Goal: Task Accomplishment & Management: Manage account settings

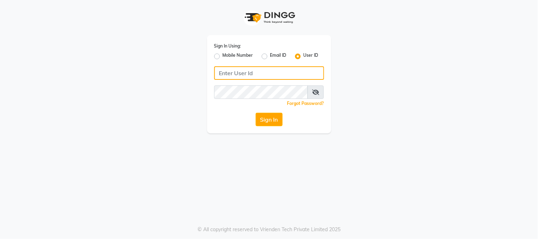
click at [270, 68] on input "Username" at bounding box center [269, 72] width 110 height 13
type input "[PERSON_NAME]"
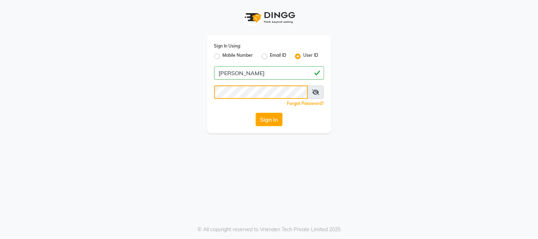
click at [256, 113] on button "Sign In" at bounding box center [269, 119] width 27 height 13
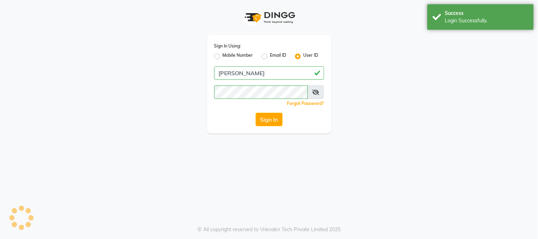
select select "5019"
select select "service"
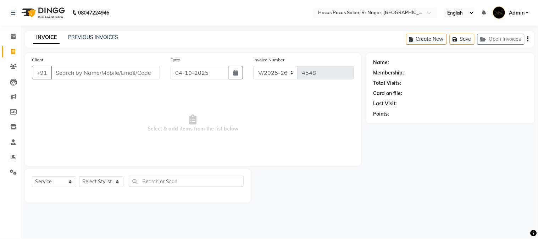
click at [521, 13] on span "Admin" at bounding box center [517, 12] width 16 height 7
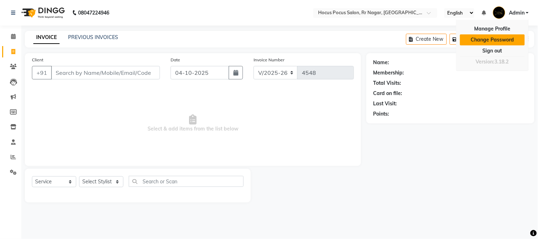
click at [489, 43] on link "Change Password" at bounding box center [492, 39] width 65 height 11
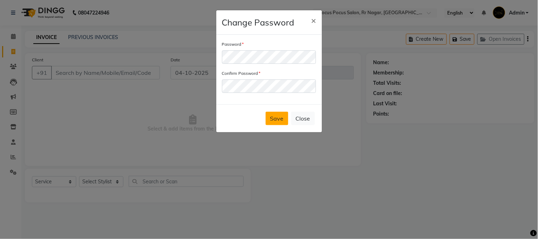
click at [277, 115] on button "Save" at bounding box center [277, 118] width 23 height 13
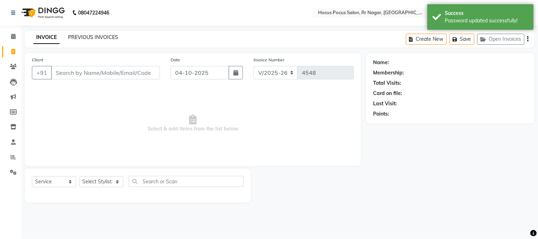
click at [80, 34] on link "PREVIOUS INVOICES" at bounding box center [93, 37] width 50 height 6
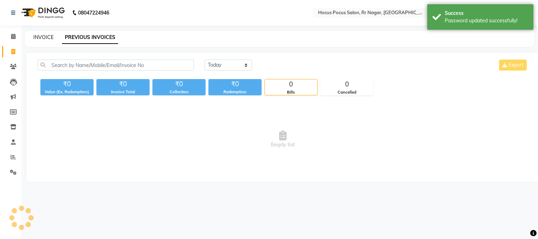
click at [42, 34] on link "INVOICE" at bounding box center [43, 37] width 20 height 6
select select "5019"
select select "service"
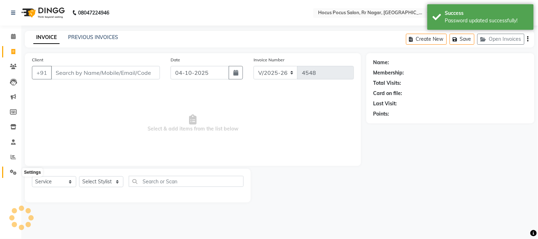
click at [13, 171] on icon at bounding box center [13, 172] width 7 height 5
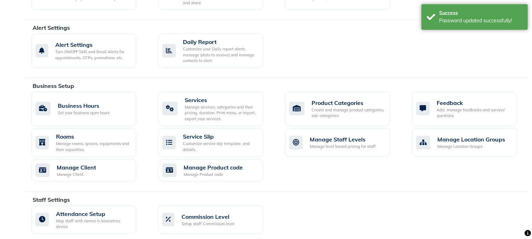
scroll to position [201, 0]
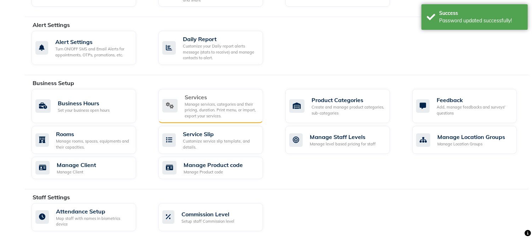
click at [192, 101] on div "Services" at bounding box center [221, 97] width 73 height 9
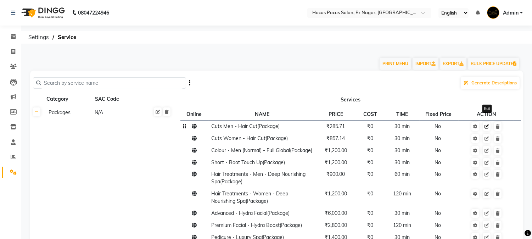
click at [487, 128] on icon at bounding box center [487, 126] width 4 height 4
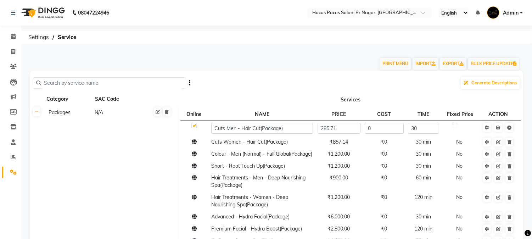
click at [151, 82] on input "text" at bounding box center [112, 83] width 142 height 11
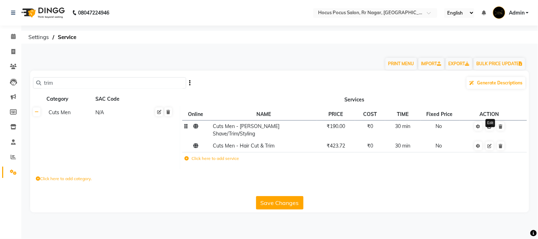
type input "trim"
click at [490, 127] on icon at bounding box center [490, 126] width 4 height 4
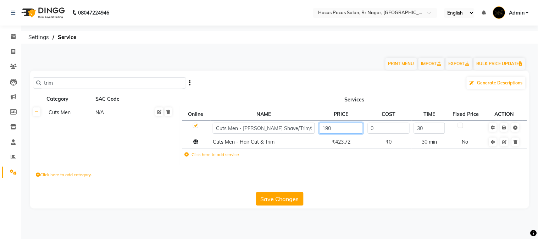
click at [333, 129] on input "190" at bounding box center [341, 128] width 44 height 11
paste input ".48"
type input "190.48"
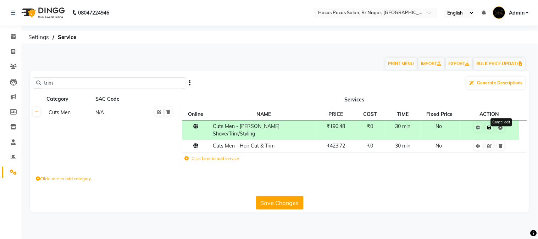
click at [504, 128] on span "Save Cancel edit" at bounding box center [494, 126] width 22 height 7
click at [292, 200] on button "Save Changes" at bounding box center [280, 202] width 48 height 13
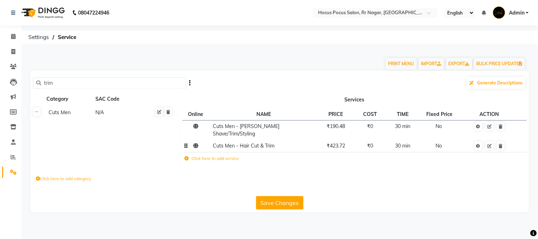
click at [342, 143] on span "₹423.72" at bounding box center [336, 146] width 18 height 6
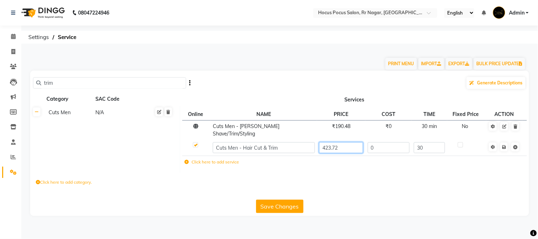
click at [343, 142] on input "423.72" at bounding box center [341, 147] width 44 height 11
paste input "76.19"
type input "476.19"
click at [504, 143] on span "Save" at bounding box center [509, 146] width 22 height 7
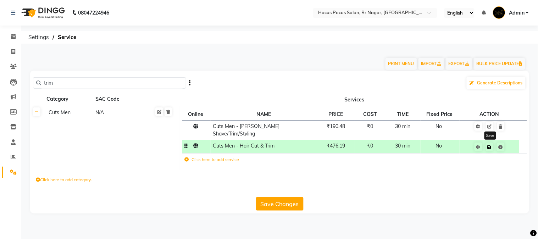
click at [490, 145] on icon at bounding box center [490, 147] width 4 height 4
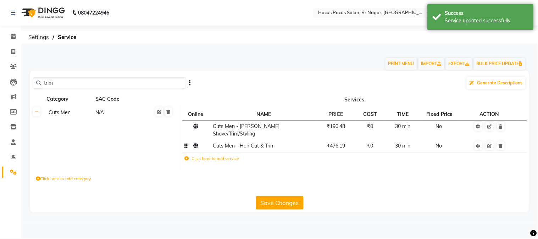
click at [291, 196] on button "Save Changes" at bounding box center [280, 202] width 48 height 13
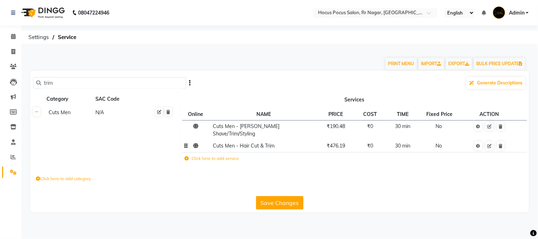
click at [122, 78] on input "trim" at bounding box center [112, 83] width 142 height 11
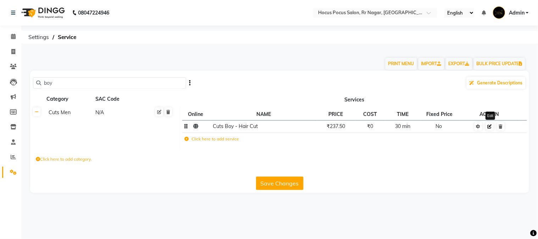
type input "boy"
click at [490, 128] on icon at bounding box center [490, 126] width 4 height 4
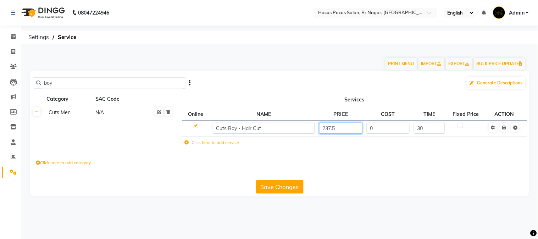
click at [339, 131] on input "237.5" at bounding box center [340, 128] width 43 height 11
paste input "8.1"
type input "238.1"
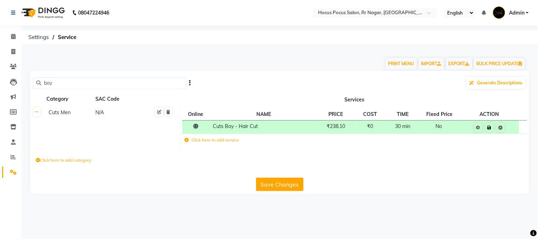
click at [505, 129] on span "Save" at bounding box center [494, 126] width 22 height 7
click at [490, 130] on link at bounding box center [489, 127] width 7 height 9
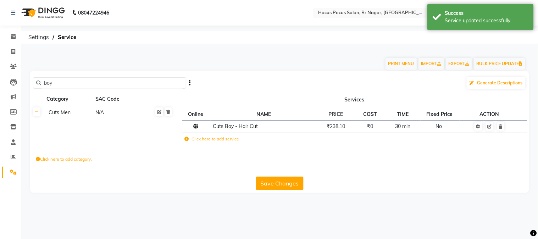
click at [297, 183] on button "Save Changes" at bounding box center [280, 183] width 48 height 13
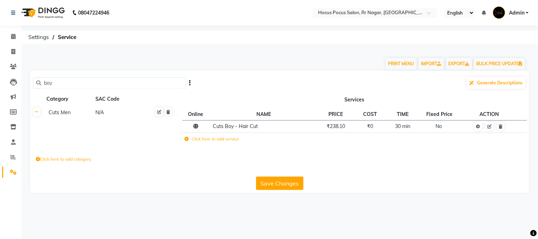
click at [118, 85] on input "boy" at bounding box center [112, 83] width 142 height 11
type input "girl"
click at [344, 129] on span "₹380.00" at bounding box center [336, 126] width 18 height 6
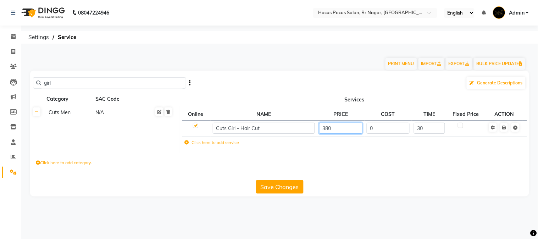
click at [336, 130] on input "380" at bounding box center [340, 128] width 43 height 11
paste input ".95"
type input "380.95"
click at [504, 127] on span "Save" at bounding box center [509, 126] width 22 height 7
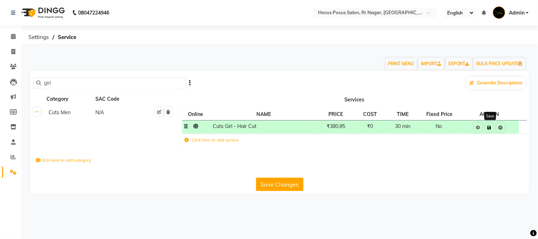
click at [491, 127] on icon at bounding box center [490, 128] width 4 height 4
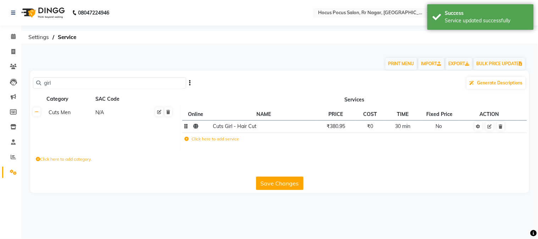
click at [296, 183] on button "Save Changes" at bounding box center [280, 183] width 48 height 13
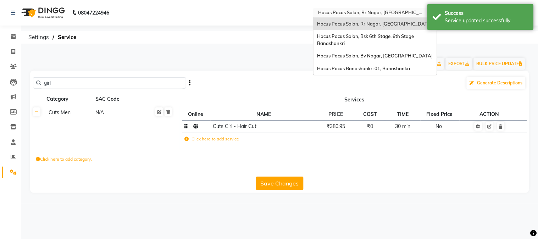
click at [355, 13] on input "text" at bounding box center [368, 13] width 103 height 7
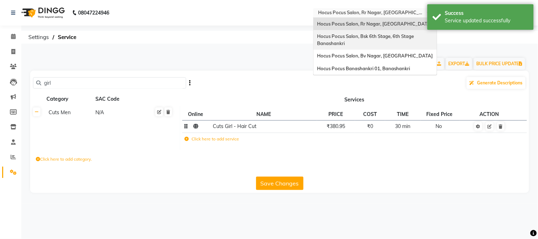
click at [366, 41] on div "Hocus Pocus Salon, Bsk 6th Stage, 6th Stage Banashankri" at bounding box center [375, 40] width 123 height 20
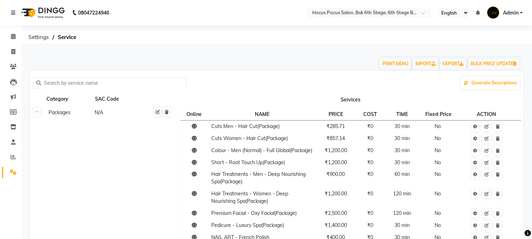
click at [68, 83] on input "text" at bounding box center [112, 83] width 142 height 11
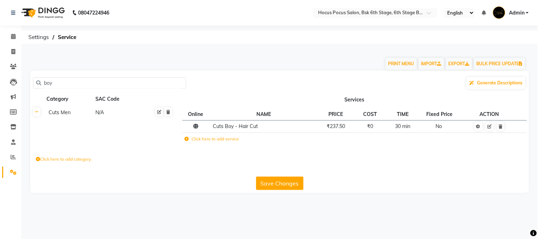
type input "boy"
click at [357, 129] on td "₹0" at bounding box center [370, 126] width 30 height 12
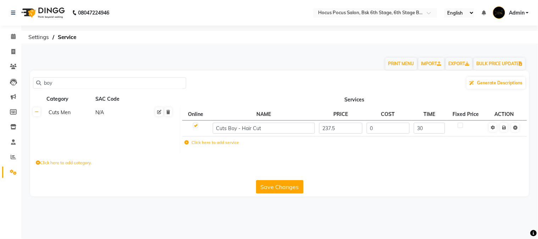
click at [345, 127] on input "237.5" at bounding box center [340, 128] width 43 height 11
type input "238.1"
click at [505, 129] on span "Save" at bounding box center [509, 126] width 22 height 7
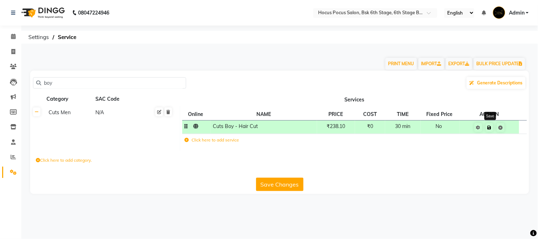
click at [491, 131] on link at bounding box center [489, 127] width 7 height 9
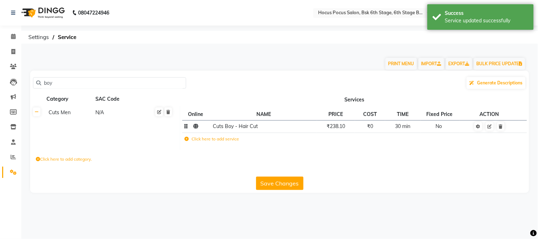
click at [280, 184] on button "Save Changes" at bounding box center [280, 183] width 48 height 13
click at [82, 82] on input "boy" at bounding box center [112, 83] width 142 height 11
type input "girl"
click at [343, 129] on span "₹380.00" at bounding box center [336, 126] width 18 height 6
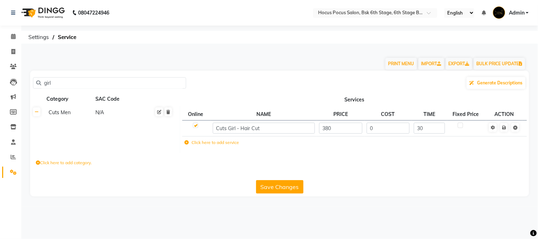
type input "380.95"
click at [503, 126] on span "Save" at bounding box center [509, 126] width 22 height 7
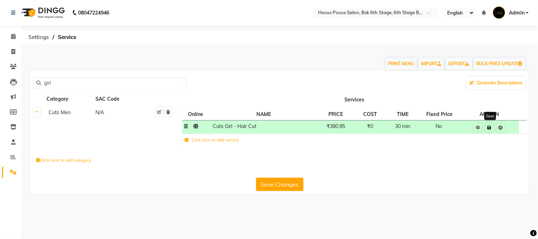
click at [491, 127] on icon at bounding box center [490, 128] width 4 height 4
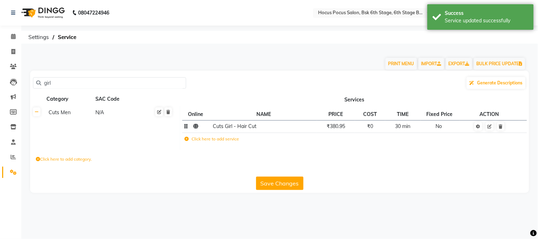
click at [286, 178] on button "Save Changes" at bounding box center [280, 183] width 48 height 13
click at [98, 84] on input "girl" at bounding box center [112, 83] width 142 height 11
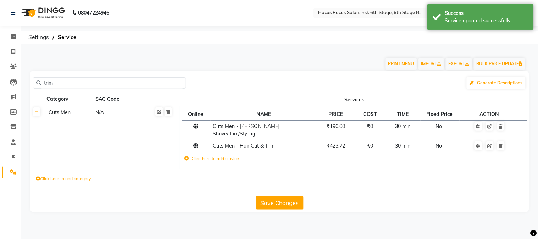
type input "trim"
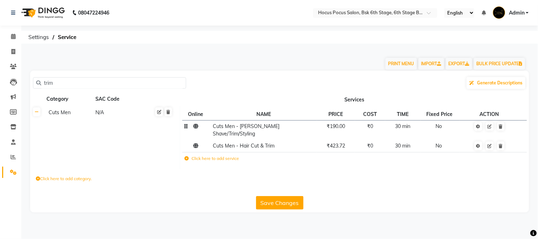
click at [345, 128] on span "₹190.00" at bounding box center [336, 126] width 18 height 6
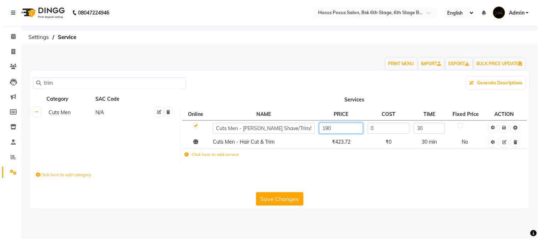
click at [337, 130] on input "190" at bounding box center [341, 128] width 44 height 11
type input "190.48"
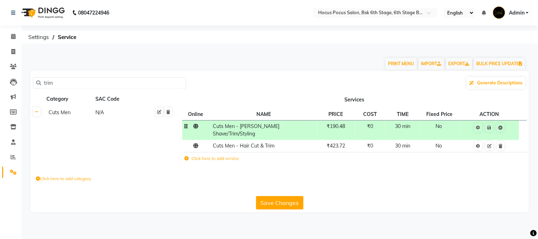
click at [348, 152] on td "Click here to add service" at bounding box center [283, 159] width 203 height 15
click at [342, 143] on td "₹423.72" at bounding box center [336, 146] width 38 height 12
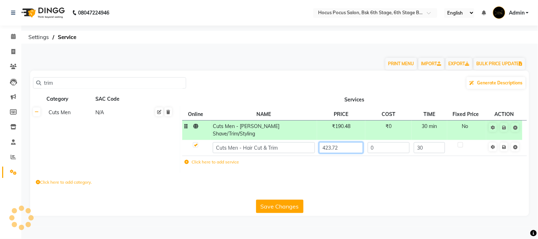
click at [327, 142] on input "423.72" at bounding box center [341, 147] width 44 height 11
click at [339, 142] on input "423.72" at bounding box center [341, 147] width 44 height 11
type input "476"
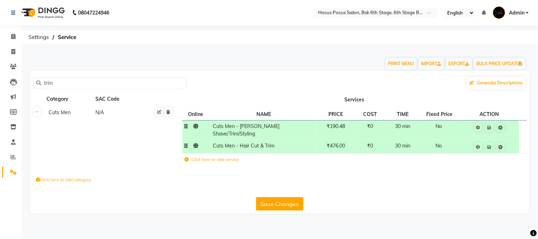
click at [350, 140] on td "₹476.00" at bounding box center [336, 146] width 38 height 13
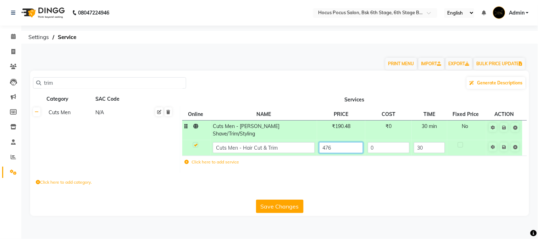
click at [345, 142] on input "476" at bounding box center [341, 147] width 44 height 11
type input "476.19"
click at [504, 130] on span "Save" at bounding box center [509, 126] width 22 height 7
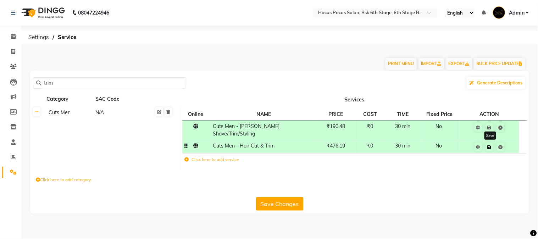
click at [492, 143] on link at bounding box center [489, 147] width 7 height 9
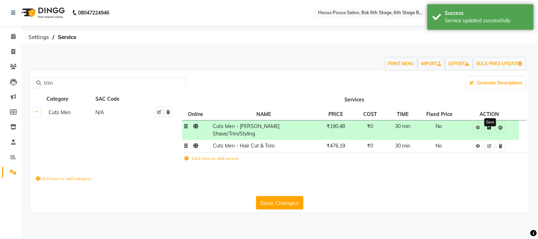
click at [490, 129] on icon at bounding box center [490, 128] width 4 height 4
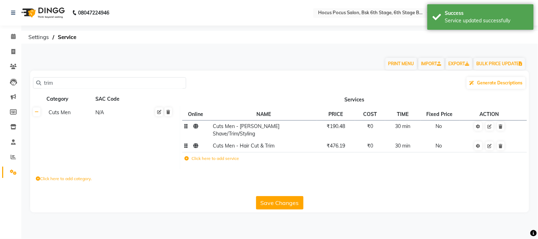
click at [295, 200] on button "Save Changes" at bounding box center [280, 202] width 48 height 13
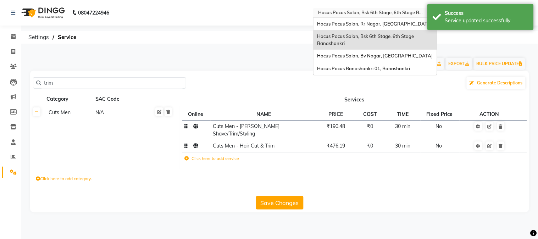
click at [371, 14] on input "text" at bounding box center [368, 13] width 103 height 7
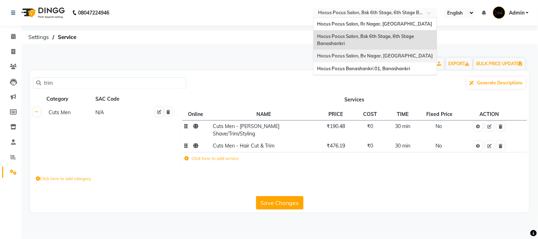
click at [370, 54] on span "Hocus Pocus Salon, Bv Nagar, [GEOGRAPHIC_DATA]" at bounding box center [375, 56] width 116 height 6
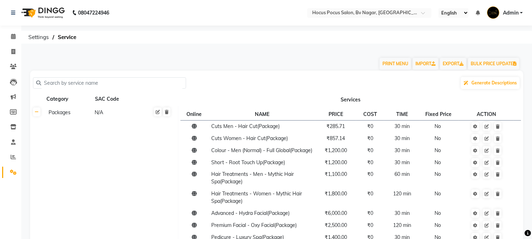
click at [261, 85] on div "Generate Descriptions" at bounding box center [277, 82] width 488 height 13
click at [97, 84] on input "text" at bounding box center [112, 83] width 142 height 11
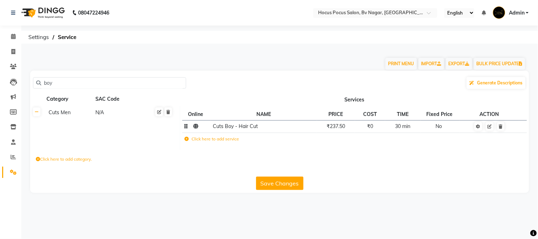
type input "boy"
click at [343, 130] on td "₹237.50" at bounding box center [336, 126] width 38 height 12
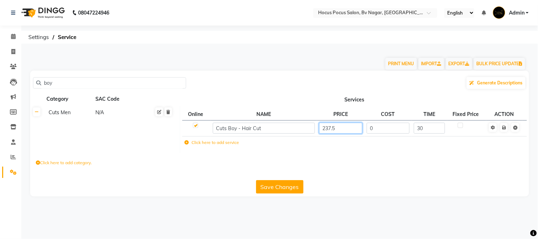
click at [327, 130] on input "237.5" at bounding box center [340, 128] width 43 height 11
type input "238.1"
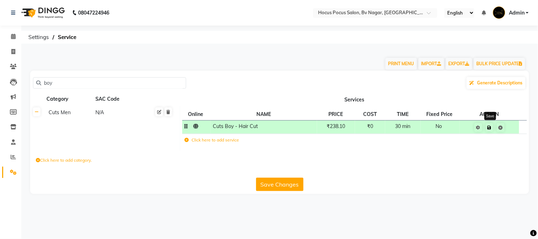
click at [490, 128] on icon at bounding box center [490, 128] width 4 height 4
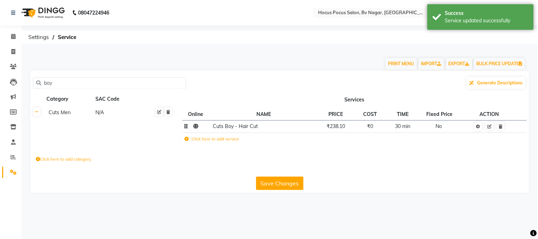
click at [292, 187] on button "Save Changes" at bounding box center [280, 183] width 48 height 13
click at [110, 86] on input "boy" at bounding box center [112, 83] width 142 height 11
type input "girl"
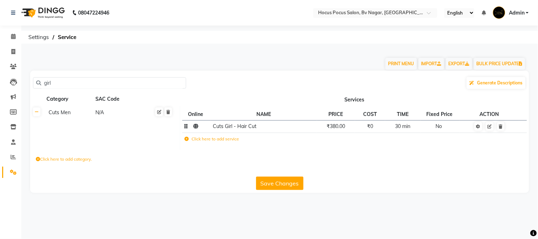
click at [345, 131] on td "₹380.00" at bounding box center [336, 126] width 38 height 12
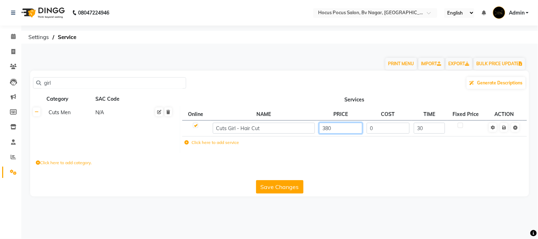
click at [340, 130] on input "380" at bounding box center [340, 128] width 43 height 11
type input "380.95"
click at [505, 127] on td "Save" at bounding box center [504, 128] width 36 height 16
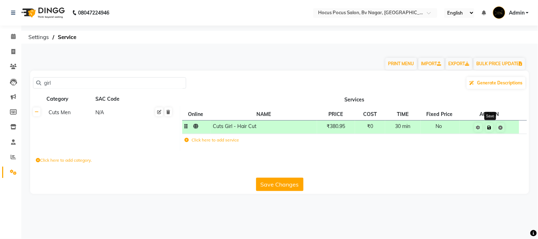
click at [489, 128] on icon at bounding box center [490, 128] width 4 height 4
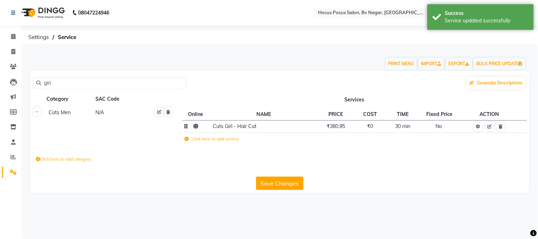
click at [288, 181] on button "Save Changes" at bounding box center [280, 183] width 48 height 13
click at [122, 81] on input "girl" at bounding box center [112, 83] width 142 height 11
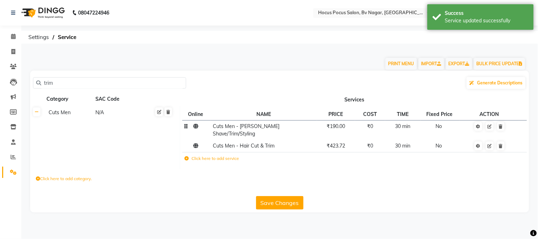
type input "trim"
click at [349, 129] on td "₹190.00" at bounding box center [336, 130] width 38 height 20
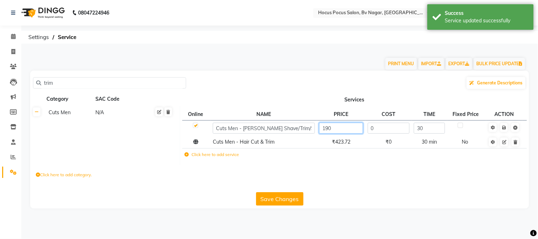
click at [349, 129] on input "190" at bounding box center [341, 128] width 44 height 11
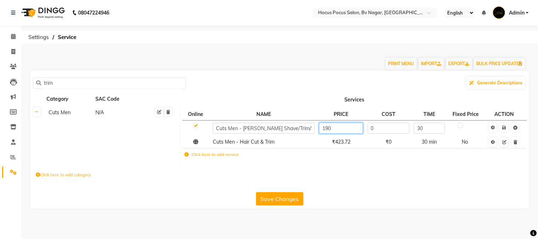
click at [349, 129] on input "190" at bounding box center [341, 128] width 44 height 11
type input "190.48"
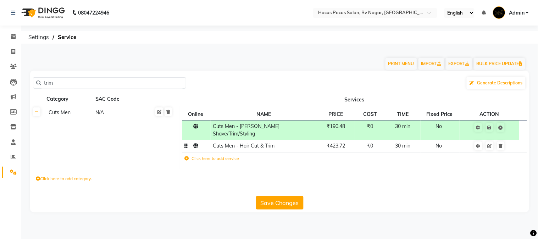
click at [348, 140] on td "₹423.72" at bounding box center [336, 146] width 38 height 12
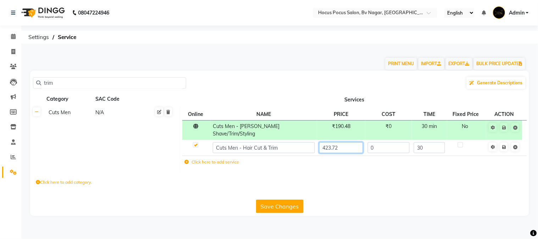
click at [329, 142] on input "423.72" at bounding box center [341, 147] width 44 height 11
click at [343, 142] on input "423.72" at bounding box center [341, 147] width 44 height 11
type input "476"
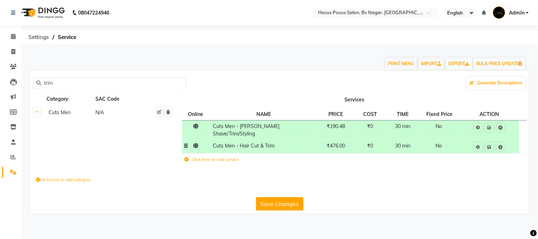
click at [350, 144] on td "₹476.00" at bounding box center [336, 146] width 38 height 13
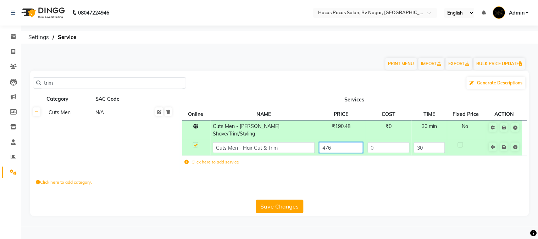
click at [351, 143] on input "476" at bounding box center [341, 147] width 44 height 11
type input "476."
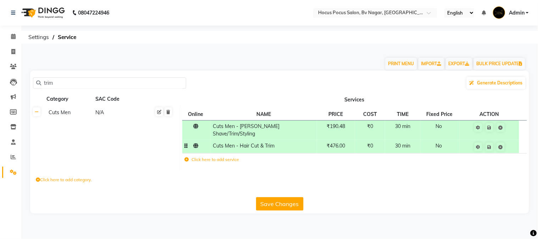
click at [351, 143] on td "₹476.00" at bounding box center [336, 146] width 38 height 13
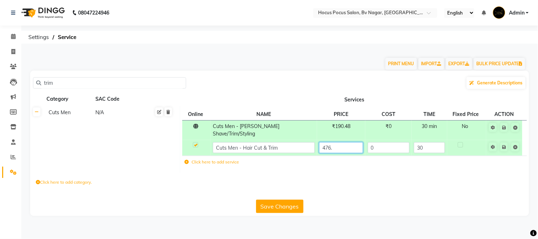
click at [351, 143] on input "476." at bounding box center [341, 147] width 44 height 11
type input "476.19"
click at [505, 143] on span "Save" at bounding box center [509, 146] width 22 height 7
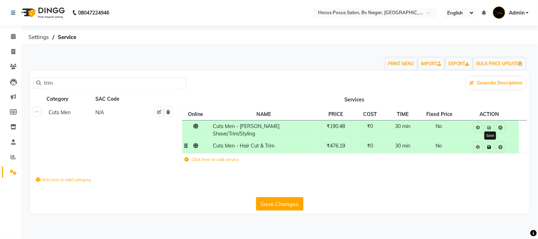
click at [490, 145] on icon at bounding box center [490, 147] width 4 height 4
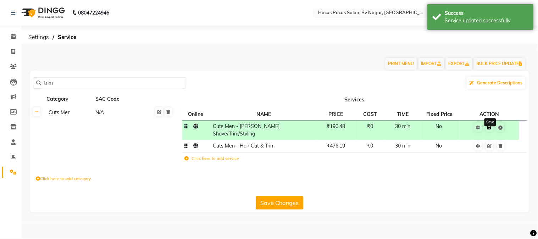
click at [490, 127] on icon at bounding box center [490, 128] width 4 height 4
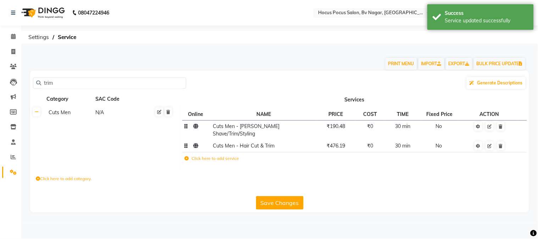
click at [279, 199] on button "Save Changes" at bounding box center [280, 202] width 48 height 13
click at [84, 85] on input "trim" at bounding box center [112, 83] width 142 height 11
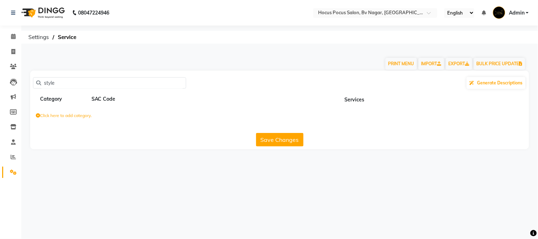
click at [61, 84] on input "style" at bounding box center [112, 83] width 142 height 11
type input "director"
click at [61, 84] on input "director" at bounding box center [112, 83] width 142 height 11
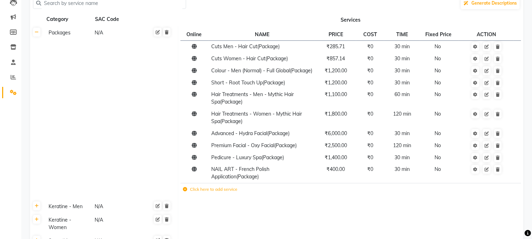
scroll to position [85, 0]
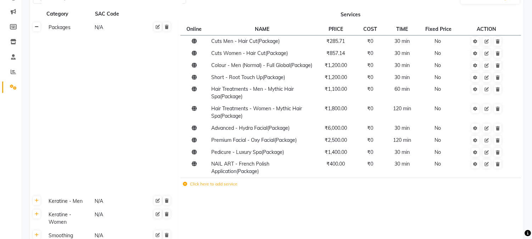
click at [39, 28] on link at bounding box center [36, 26] width 7 height 9
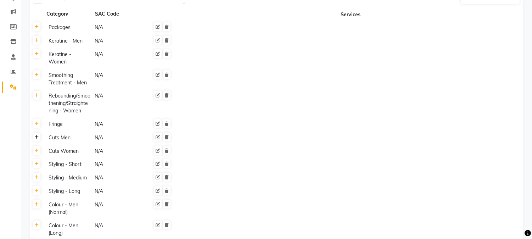
click at [36, 135] on icon at bounding box center [37, 137] width 4 height 4
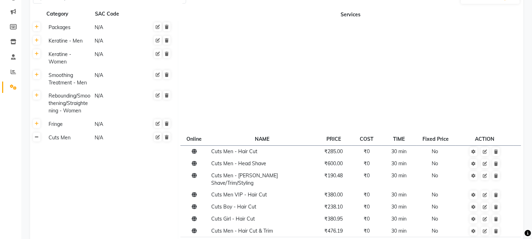
click at [37, 133] on link at bounding box center [36, 137] width 7 height 9
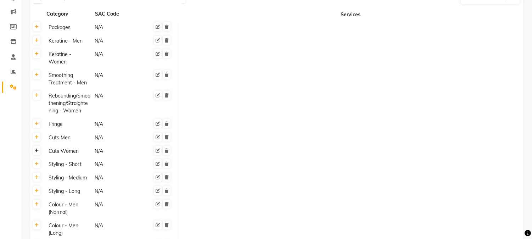
click at [38, 149] on icon at bounding box center [37, 151] width 4 height 4
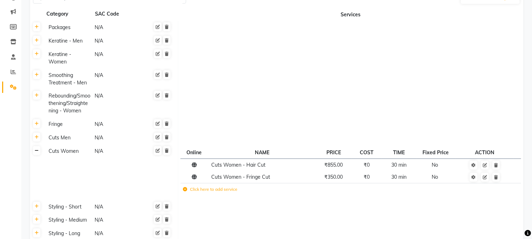
click at [38, 149] on icon at bounding box center [37, 151] width 4 height 4
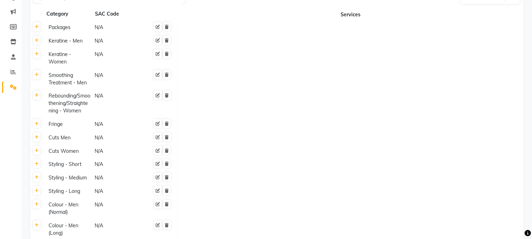
scroll to position [0, 0]
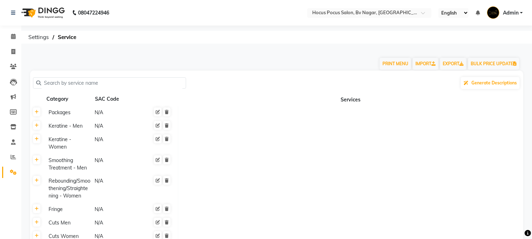
click at [79, 83] on input "text" at bounding box center [112, 83] width 142 height 11
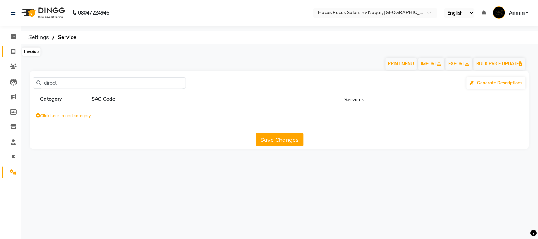
type input "direct"
click at [13, 50] on icon at bounding box center [13, 51] width 4 height 5
select select "6056"
select select "service"
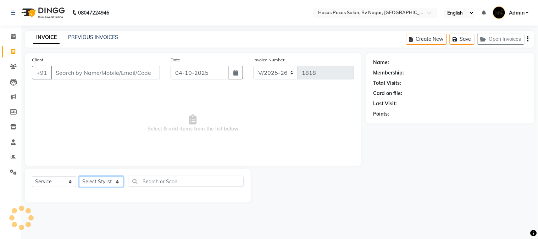
click at [101, 181] on select "Select Stylist Ashwin Bryan Diksha Hemanth hocus pocus Muskan Saroj Sashy" at bounding box center [101, 181] width 44 height 11
click at [101, 180] on select "Select Stylist Ashwin Bryan Diksha Hemanth hocus pocus Muskan Saroj Sashy" at bounding box center [101, 181] width 44 height 11
select select "43708"
click at [79, 177] on select "Select Stylist Ashwin Bryan Diksha Hemanth hocus pocus Muskan Saroj Sashy" at bounding box center [101, 181] width 44 height 11
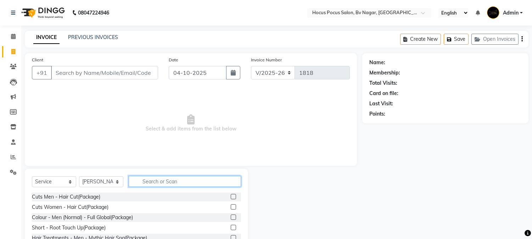
click at [157, 185] on input "text" at bounding box center [185, 181] width 112 height 11
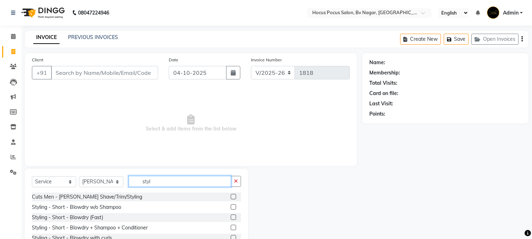
type input "style"
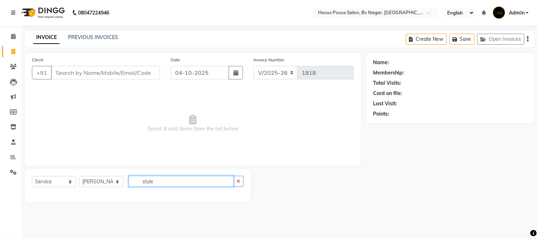
click at [183, 182] on input "style" at bounding box center [181, 181] width 105 height 11
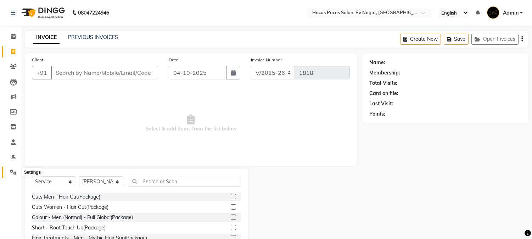
click at [13, 171] on icon at bounding box center [13, 172] width 7 height 5
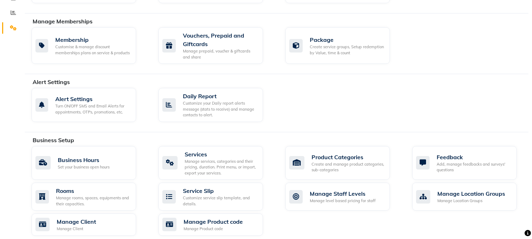
scroll to position [145, 0]
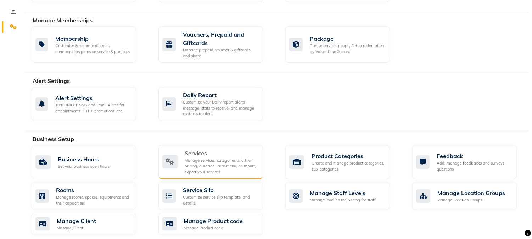
click at [236, 159] on div "Manage services, categories and their pricing, duration. Print menu, or import,…" at bounding box center [221, 166] width 73 height 18
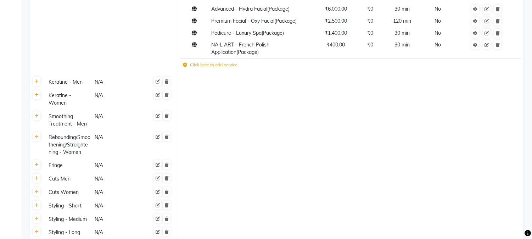
scroll to position [206, 0]
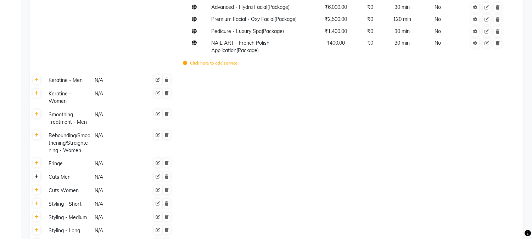
click at [38, 177] on icon at bounding box center [37, 176] width 4 height 4
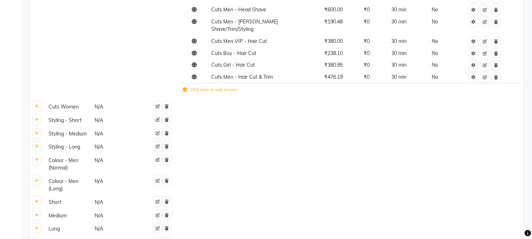
scroll to position [388, 0]
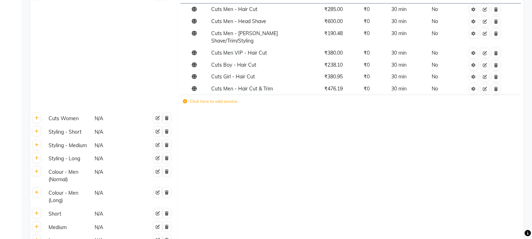
click at [220, 98] on label "Click here to add service" at bounding box center [210, 101] width 55 height 6
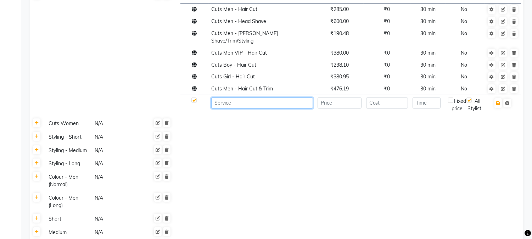
click at [228, 98] on input at bounding box center [262, 103] width 102 height 11
type input "Cuts Men Style Director - Hair Cut"
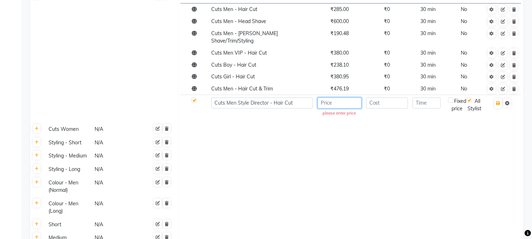
paste input "761.91"
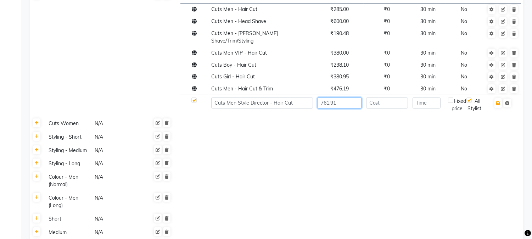
type input "761.91"
click at [422, 98] on input "number" at bounding box center [427, 103] width 28 height 11
type input "30"
click at [498, 101] on icon "button" at bounding box center [498, 103] width 4 height 4
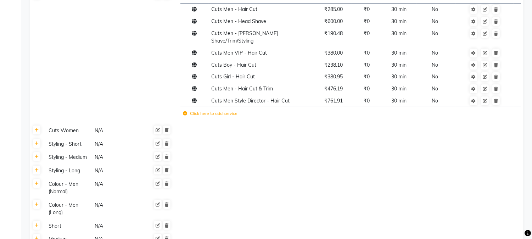
click at [202, 110] on label "Click here to add service" at bounding box center [210, 113] width 55 height 6
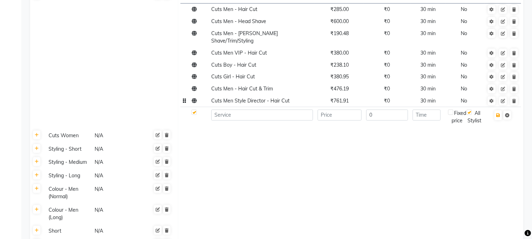
click at [259, 98] on span "Cuts Men Style Director - Hair Cut" at bounding box center [250, 101] width 78 height 6
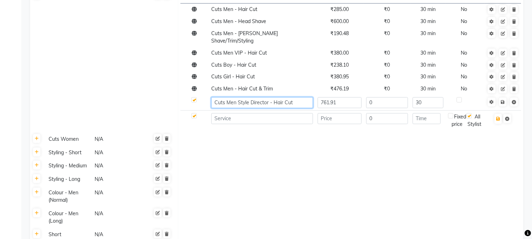
click at [295, 97] on input "Cuts Men Style Director - Hair Cut" at bounding box center [262, 102] width 102 height 11
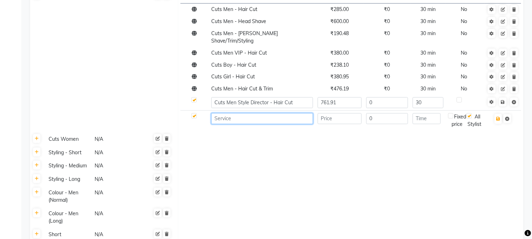
click at [277, 115] on td at bounding box center [262, 121] width 106 height 20
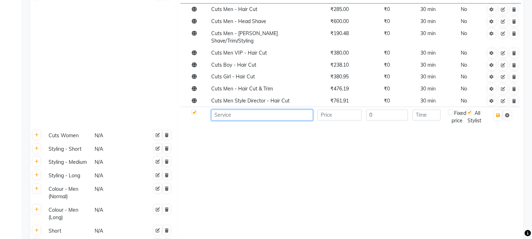
paste input "Cuts Men Style Director - Hair Cut"
type input "Cuts Men Style Director - Hair Cut & Trim"
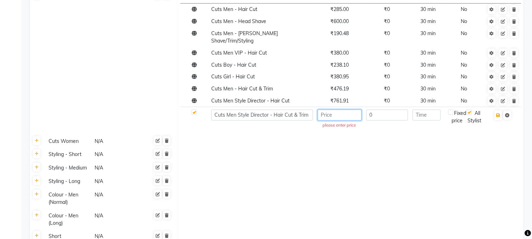
paste input "1047.62"
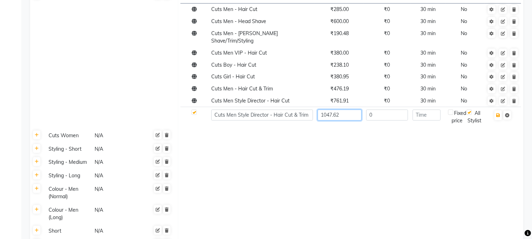
type input "1047.62"
click at [499, 110] on button "button" at bounding box center [498, 115] width 7 height 10
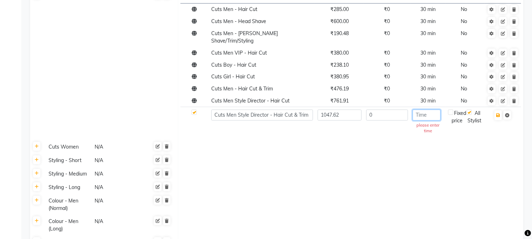
click at [430, 110] on input "number" at bounding box center [427, 115] width 28 height 11
type input "45"
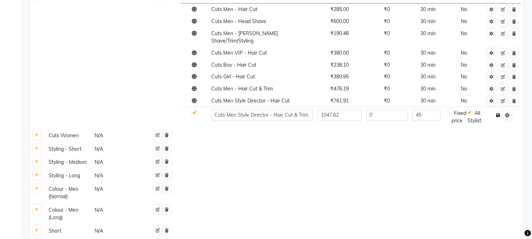
click at [498, 111] on button "button" at bounding box center [498, 115] width 7 height 10
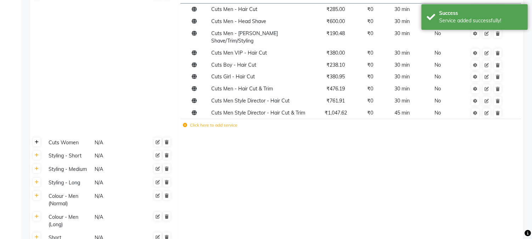
click at [37, 140] on icon at bounding box center [37, 142] width 4 height 4
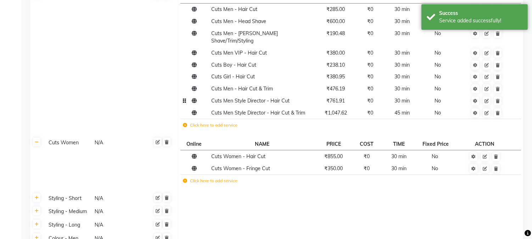
click at [279, 98] on td "Cuts Men Style Director - Hair Cut" at bounding box center [262, 101] width 106 height 12
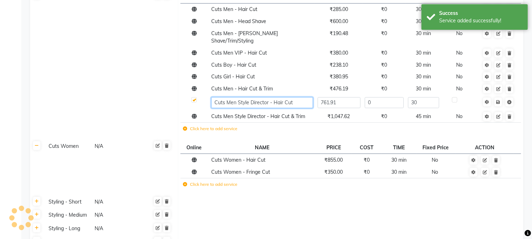
click at [295, 97] on input "Cuts Men Style Director - Hair Cut" at bounding box center [262, 102] width 102 height 11
click at [209, 181] on label "Click here to add service" at bounding box center [210, 184] width 55 height 6
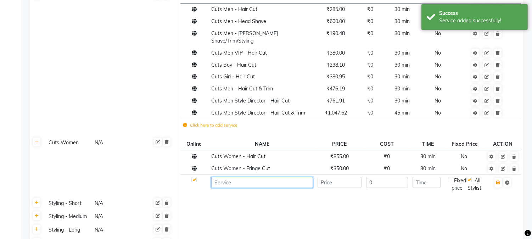
click at [234, 178] on input at bounding box center [262, 182] width 102 height 11
paste input "Cuts Men Style Director - Hair Cut"
click at [227, 177] on input "Cuts Men Style Director - Hair Cut" at bounding box center [262, 182] width 102 height 11
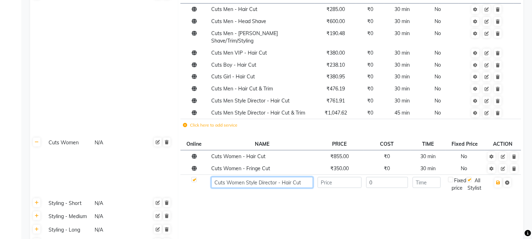
type input "Cuts Women Style Director - Hair Cut"
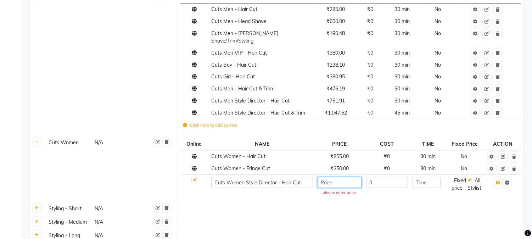
paste input "1428.57"
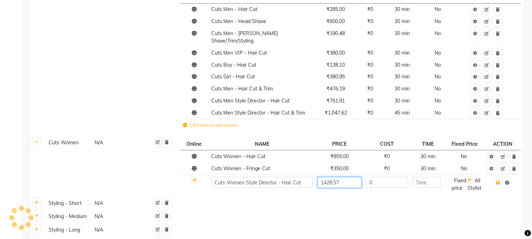
type input "1428.57"
click at [383, 177] on input "0" at bounding box center [387, 182] width 42 height 11
type input "45"
click at [497, 181] on icon "button" at bounding box center [498, 183] width 4 height 4
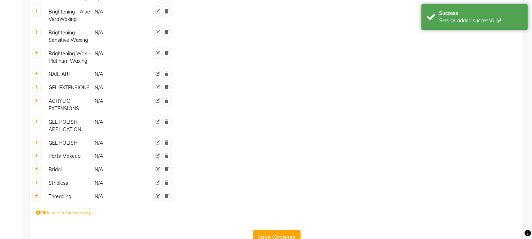
scroll to position [955, 0]
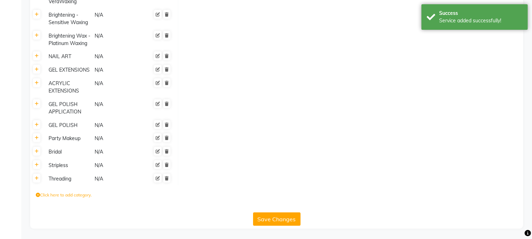
click at [287, 218] on button "Save Changes" at bounding box center [277, 218] width 48 height 13
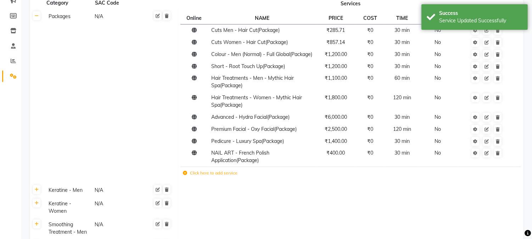
scroll to position [73, 0]
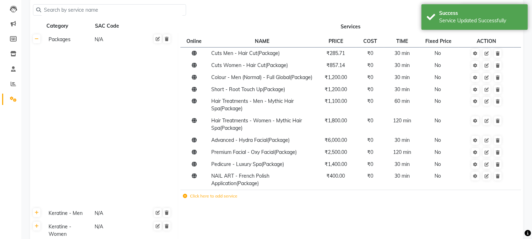
click at [88, 10] on input "text" at bounding box center [112, 10] width 142 height 11
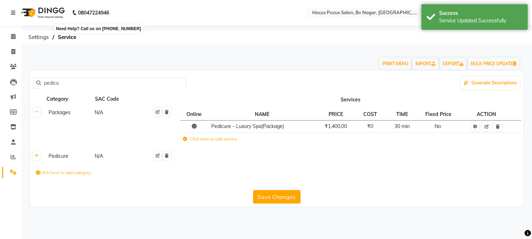
scroll to position [0, 0]
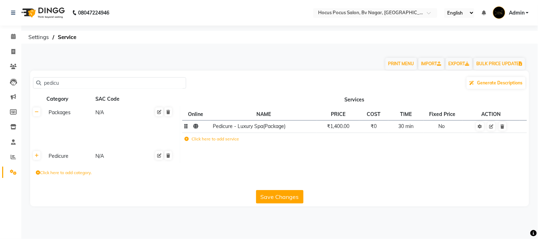
type input "pedicu"
click at [335, 129] on td "₹1,400.00" at bounding box center [338, 126] width 42 height 12
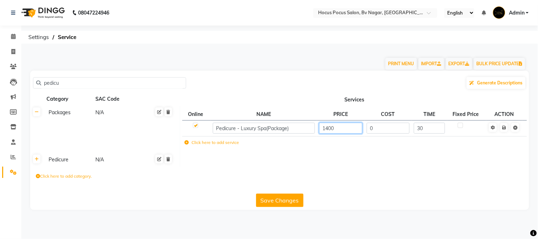
click at [327, 128] on input "1400" at bounding box center [340, 128] width 43 height 11
type input "1600"
click at [506, 128] on span "Save" at bounding box center [509, 126] width 22 height 7
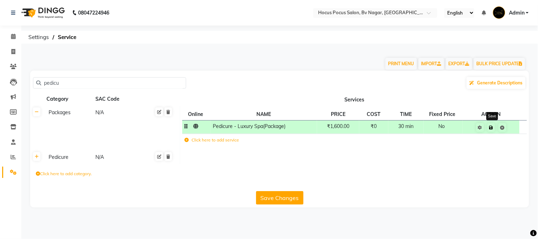
click at [494, 127] on link at bounding box center [491, 127] width 7 height 9
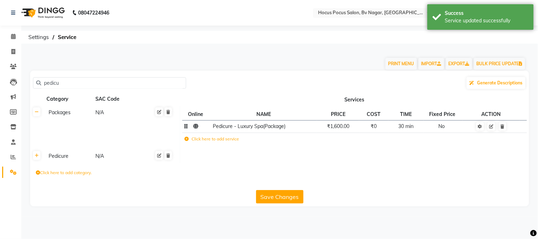
click at [288, 197] on button "Save Changes" at bounding box center [280, 196] width 48 height 13
click at [309, 209] on main "PRINT MENU IMPORT EXPORT BULK PRICE UPDATE pedicu Generate Descriptions Categor…" at bounding box center [279, 133] width 517 height 168
click at [280, 200] on button "Save Changes" at bounding box center [280, 196] width 48 height 13
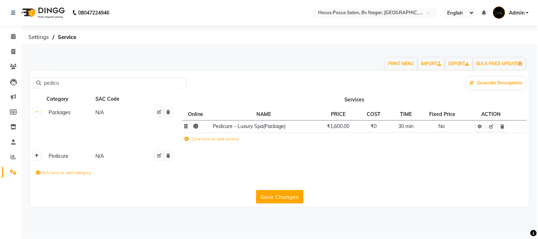
click at [36, 155] on icon at bounding box center [37, 156] width 4 height 4
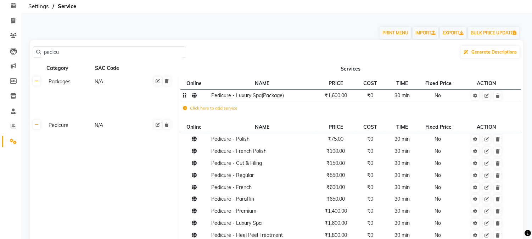
scroll to position [62, 0]
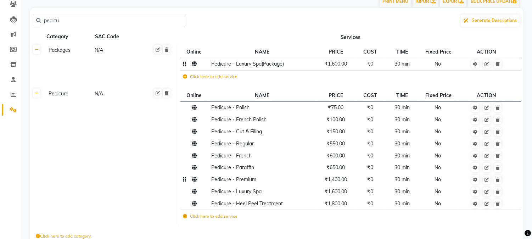
click at [253, 181] on span "Pedicure - Premium" at bounding box center [233, 179] width 45 height 6
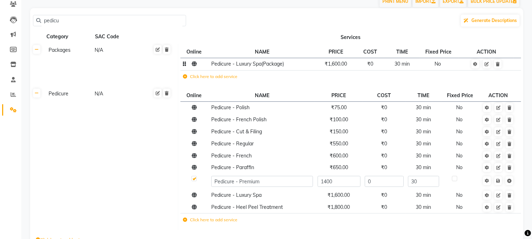
click at [98, 181] on td "Pedicure N/A" at bounding box center [111, 158] width 135 height 143
click at [512, 182] on icon at bounding box center [509, 181] width 4 height 4
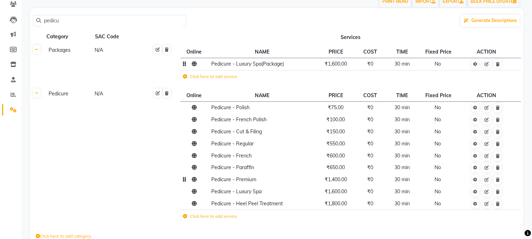
scroll to position [0, 0]
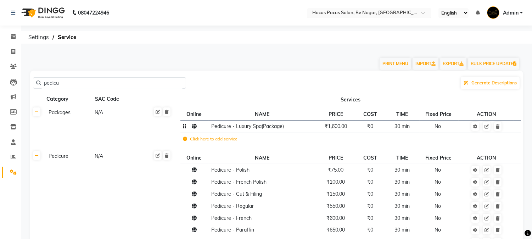
click at [361, 12] on input "text" at bounding box center [362, 13] width 103 height 7
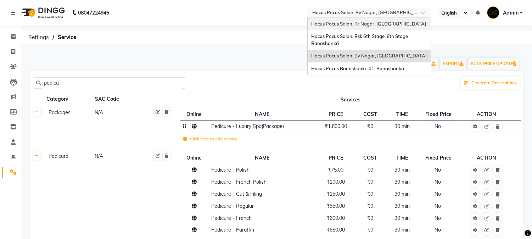
click at [364, 27] on div "Hocus Pocus Salon, Rr Nagar, Rr Nagar" at bounding box center [369, 24] width 123 height 13
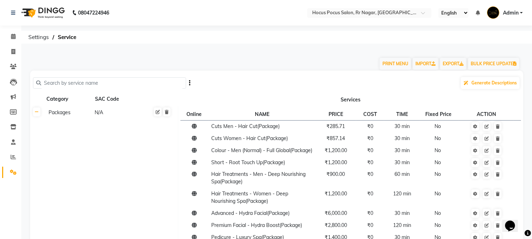
click at [79, 80] on input "text" at bounding box center [112, 83] width 142 height 11
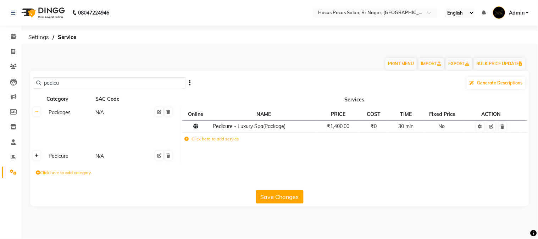
type input "pedicu"
click at [38, 156] on icon at bounding box center [37, 156] width 4 height 4
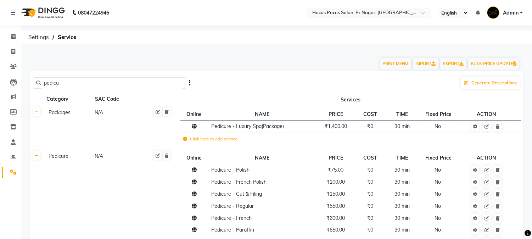
click at [370, 15] on input "text" at bounding box center [362, 13] width 103 height 7
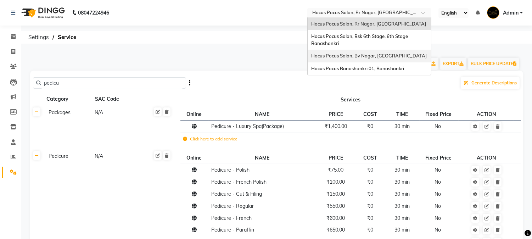
click at [371, 55] on span "Hocus Pocus Salon, Bv Nagar, [GEOGRAPHIC_DATA]" at bounding box center [369, 56] width 116 height 6
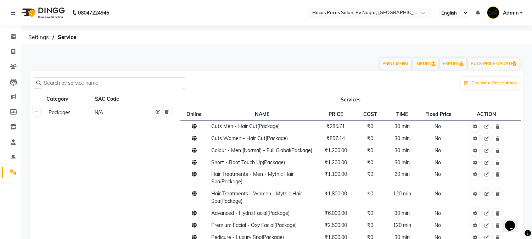
click at [126, 86] on input "text" at bounding box center [112, 83] width 142 height 11
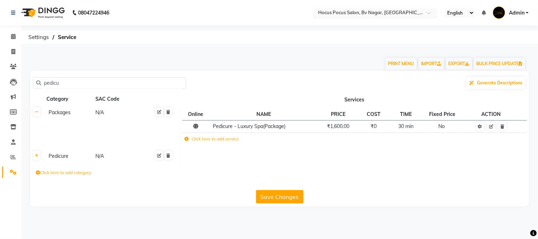
type input "pedicu"
click at [398, 15] on input "text" at bounding box center [368, 13] width 103 height 7
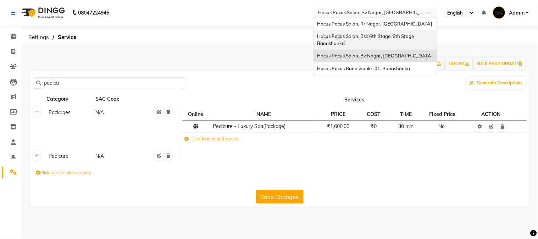
click at [397, 35] on span "Hocus Pocus Salon, Bsk 6th Stage, 6th Stage Banashankri" at bounding box center [366, 39] width 98 height 13
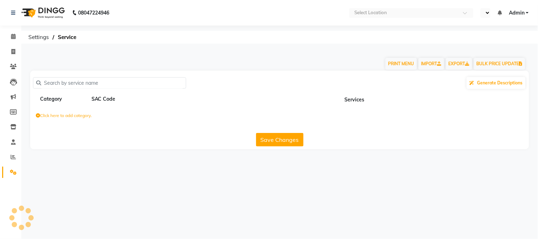
select select "en"
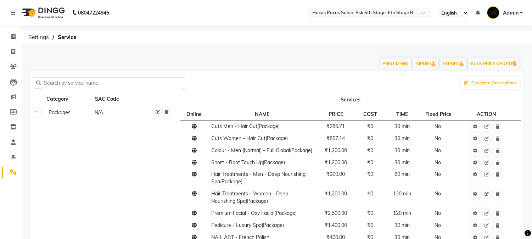
click at [126, 81] on input "text" at bounding box center [112, 83] width 142 height 11
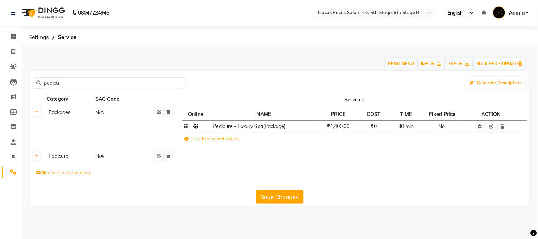
type input "pedicu"
click at [336, 127] on span "₹1,400.00" at bounding box center [338, 126] width 22 height 6
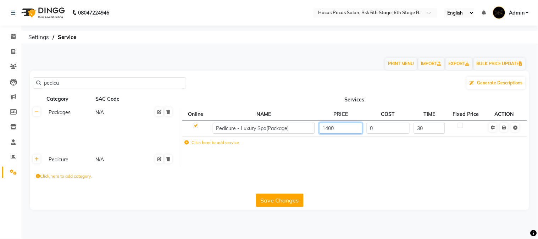
click at [328, 129] on input "1400" at bounding box center [340, 128] width 43 height 11
type input "1600"
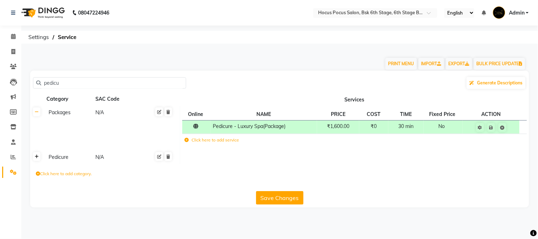
click at [38, 162] on th at bounding box center [36, 157] width 13 height 13
click at [35, 158] on icon at bounding box center [37, 157] width 4 height 4
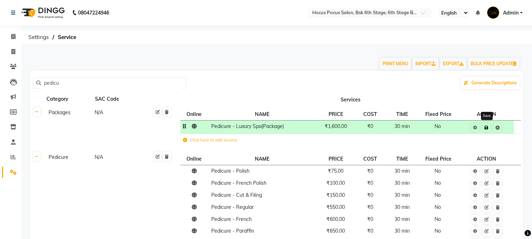
click at [487, 128] on icon at bounding box center [487, 128] width 4 height 4
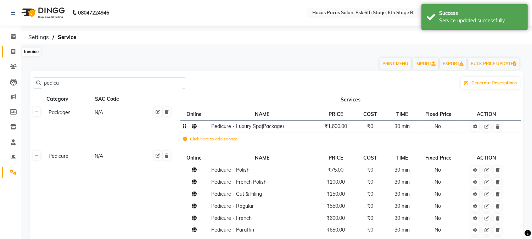
click at [12, 54] on icon at bounding box center [13, 51] width 4 height 5
select select "5242"
select select "service"
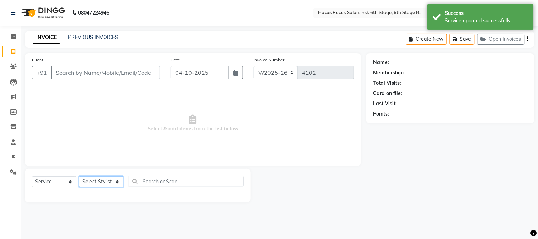
click at [98, 183] on select "Select Stylist" at bounding box center [101, 181] width 44 height 11
select select "92672"
click at [79, 177] on select "Select Stylist Ayan Faiz hocus pocus Jonathan Komal Manjila Parvathi Sai" at bounding box center [101, 181] width 44 height 11
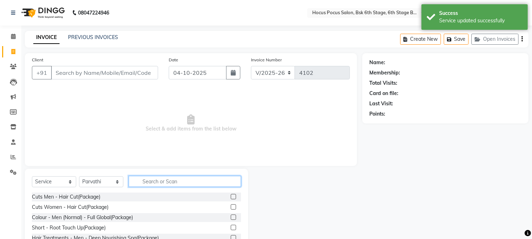
click at [154, 185] on input "text" at bounding box center [185, 181] width 112 height 11
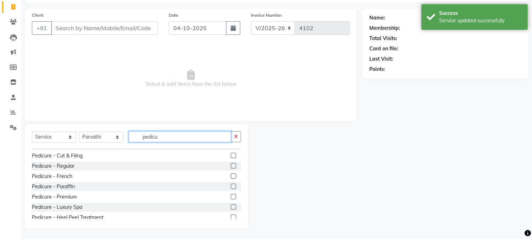
scroll to position [32, 0]
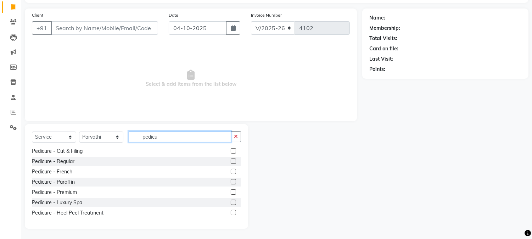
type input "pedicu"
click at [12, 127] on icon at bounding box center [13, 127] width 7 height 5
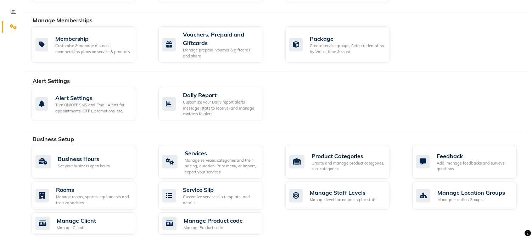
scroll to position [146, 0]
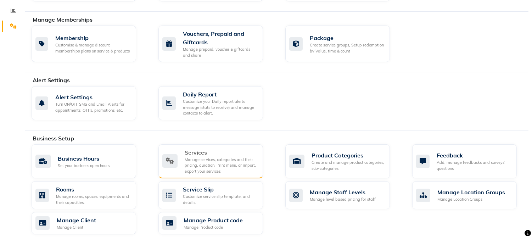
click at [235, 165] on div "Manage services, categories and their pricing, duration. Print menu, or import,…" at bounding box center [221, 166] width 73 height 18
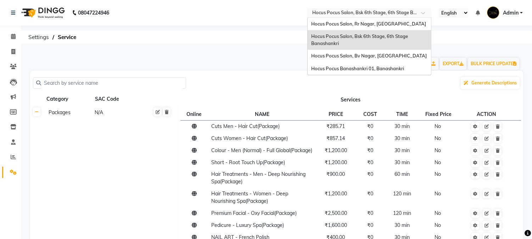
click at [347, 13] on input "text" at bounding box center [362, 13] width 103 height 7
click at [351, 58] on span "Hocus Pocus Salon, Bv Nagar, [GEOGRAPHIC_DATA]" at bounding box center [369, 56] width 116 height 6
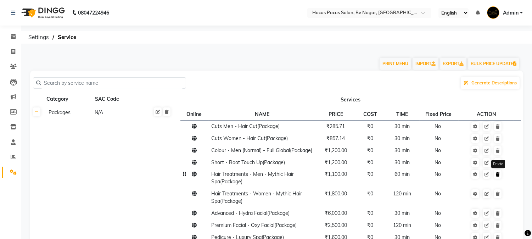
click at [498, 177] on icon at bounding box center [498, 174] width 4 height 4
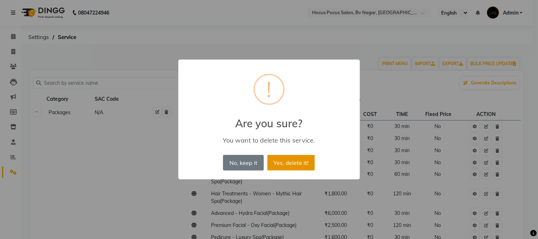
click at [296, 165] on button "Yes, delete it!" at bounding box center [291, 163] width 48 height 16
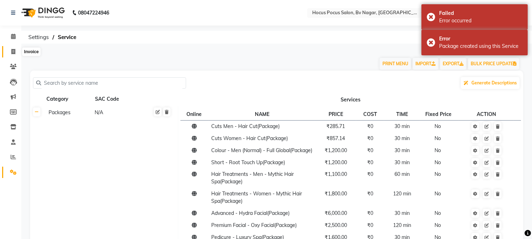
click at [14, 51] on icon at bounding box center [13, 51] width 4 height 5
select select "6056"
select select "service"
